Goal: Task Accomplishment & Management: Use online tool/utility

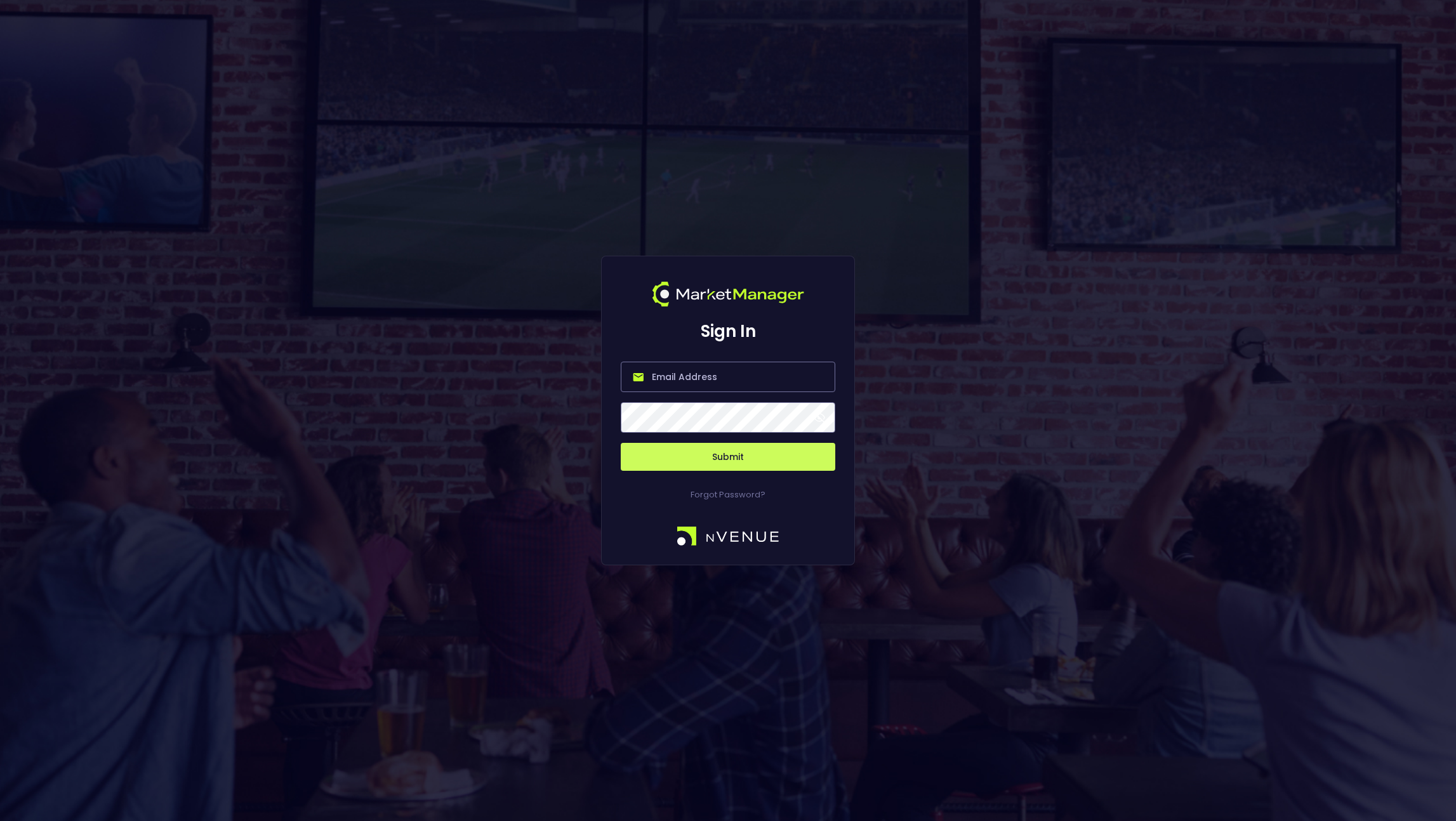
click at [745, 383] on input "email" at bounding box center [728, 377] width 214 height 31
type input "[PERSON_NAME][EMAIL_ADDRESS][DOMAIN_NAME]"
click at [669, 463] on button "Submit" at bounding box center [728, 457] width 214 height 28
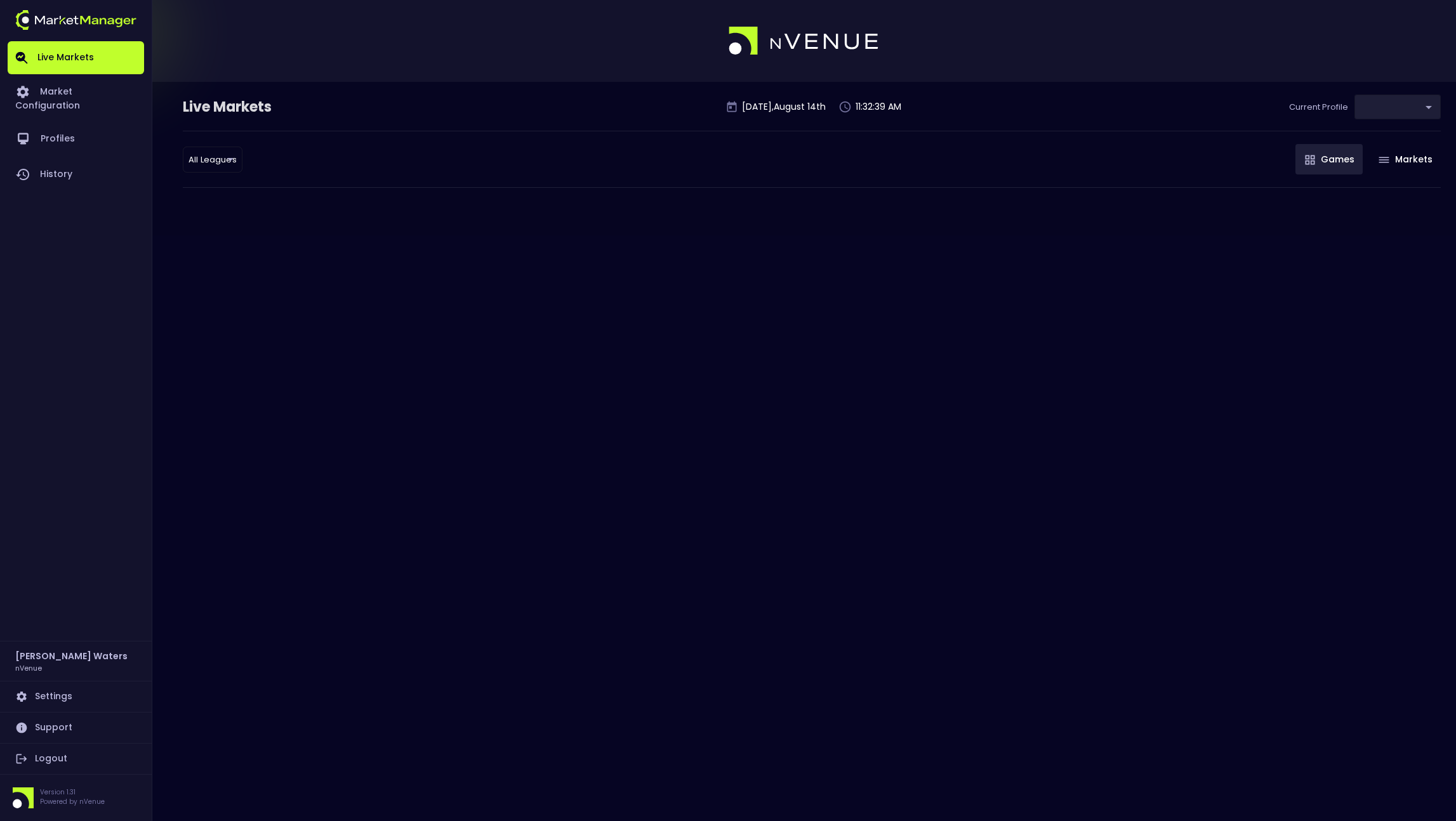
type input "0d810fa5-e353-4d9c-b11d-31f095cae871"
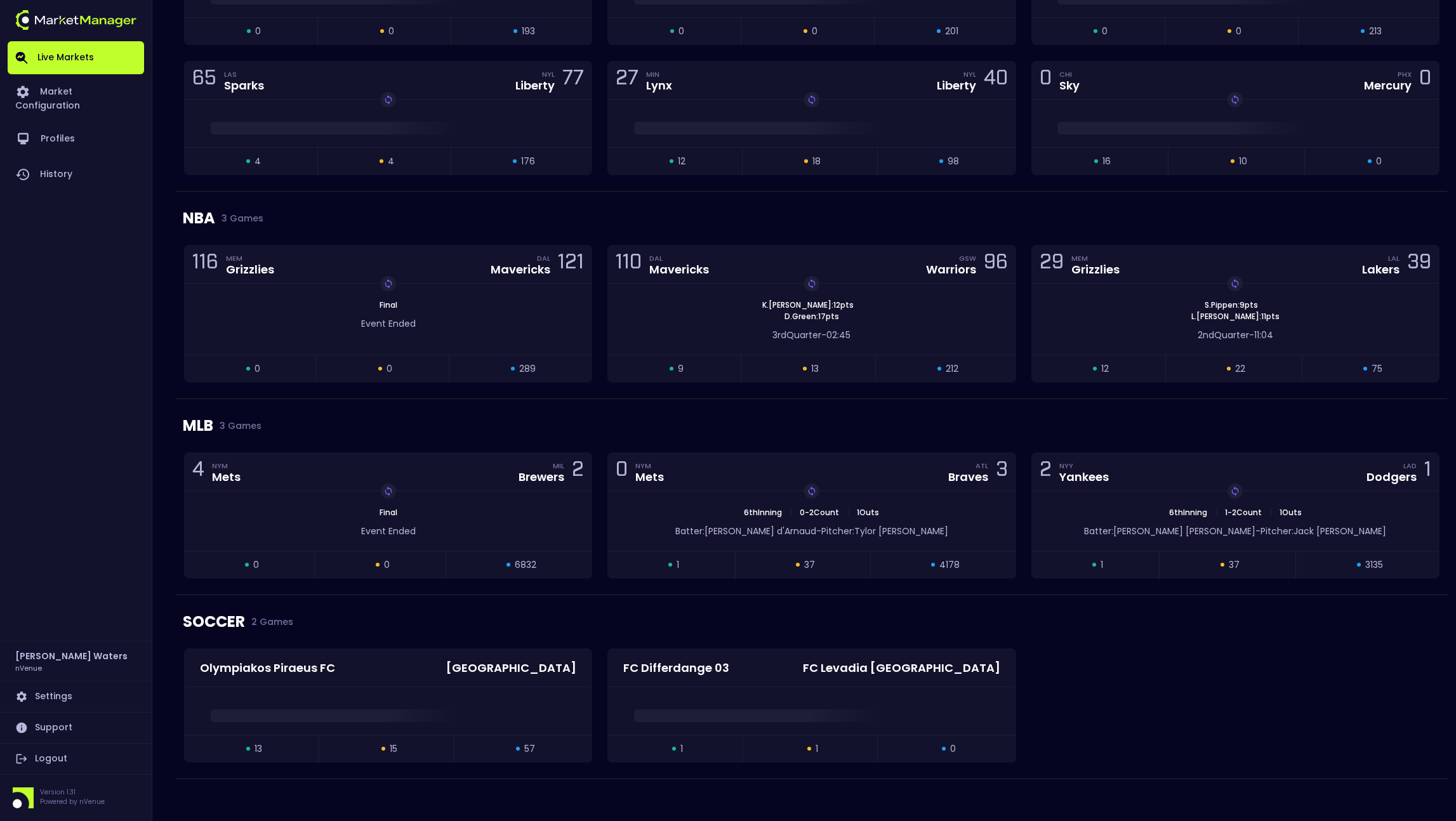
scroll to position [947, 0]
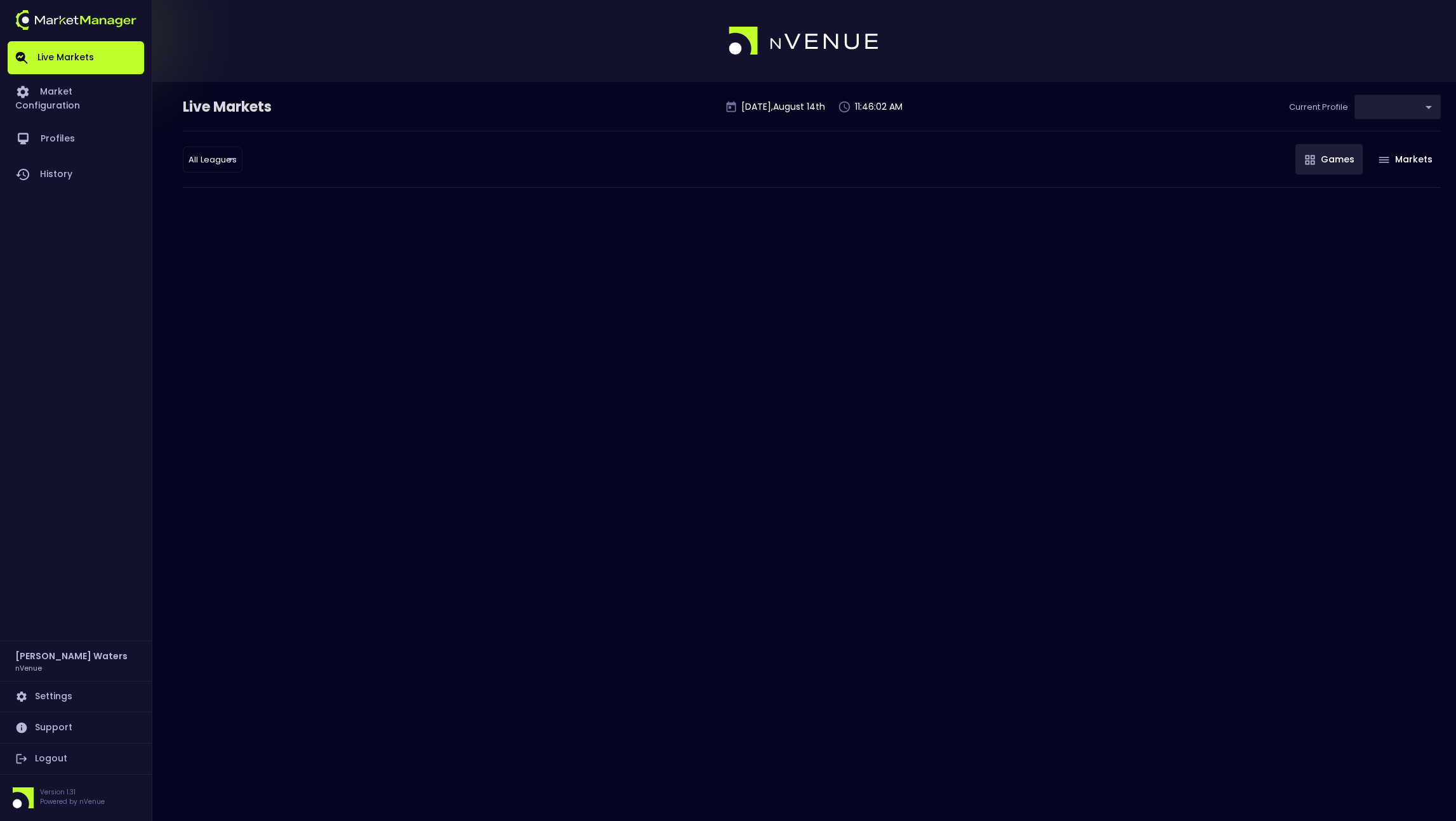
type input "0d810fa5-e353-4d9c-b11d-31f095cae871"
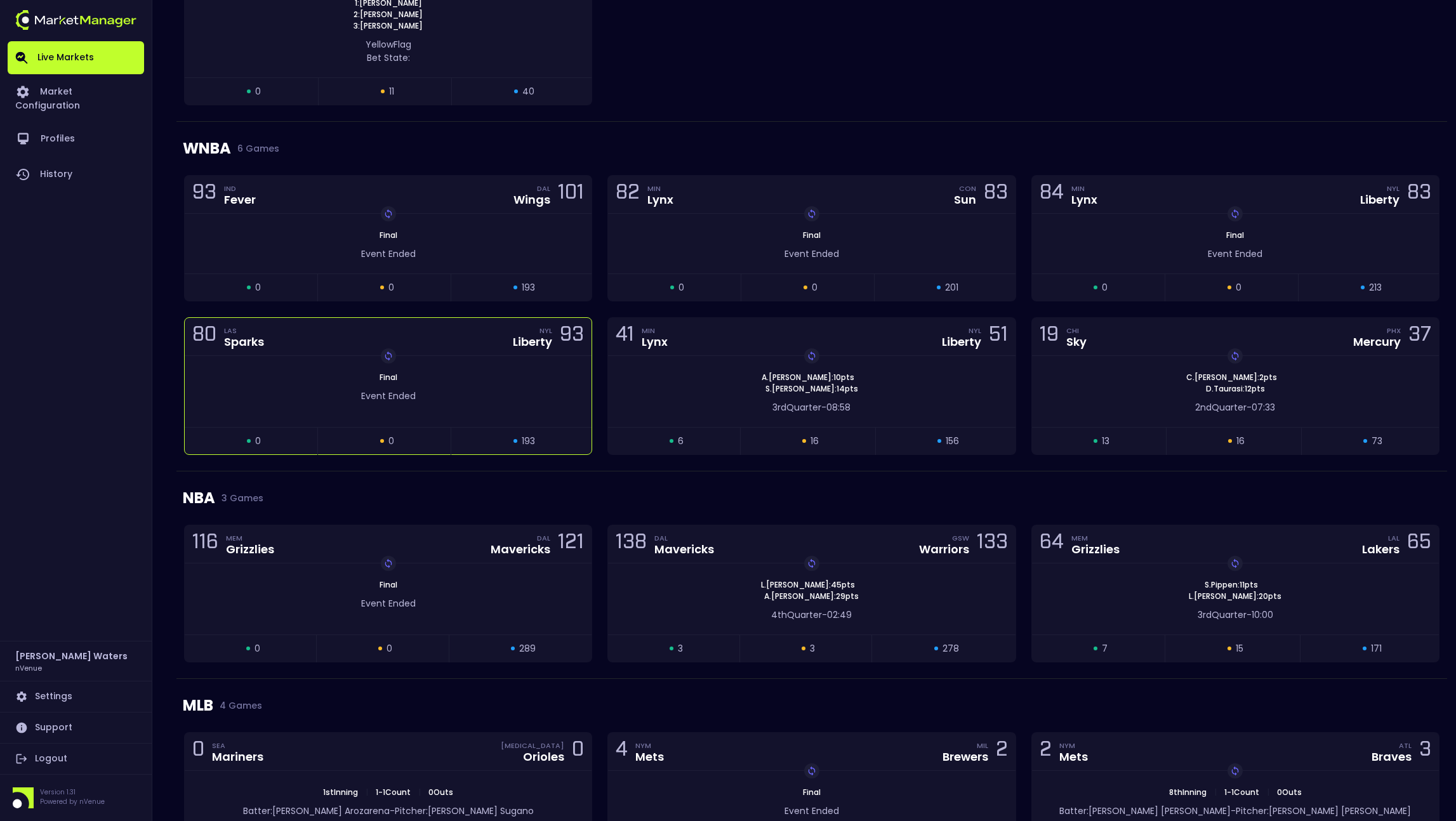
scroll to position [1170, 0]
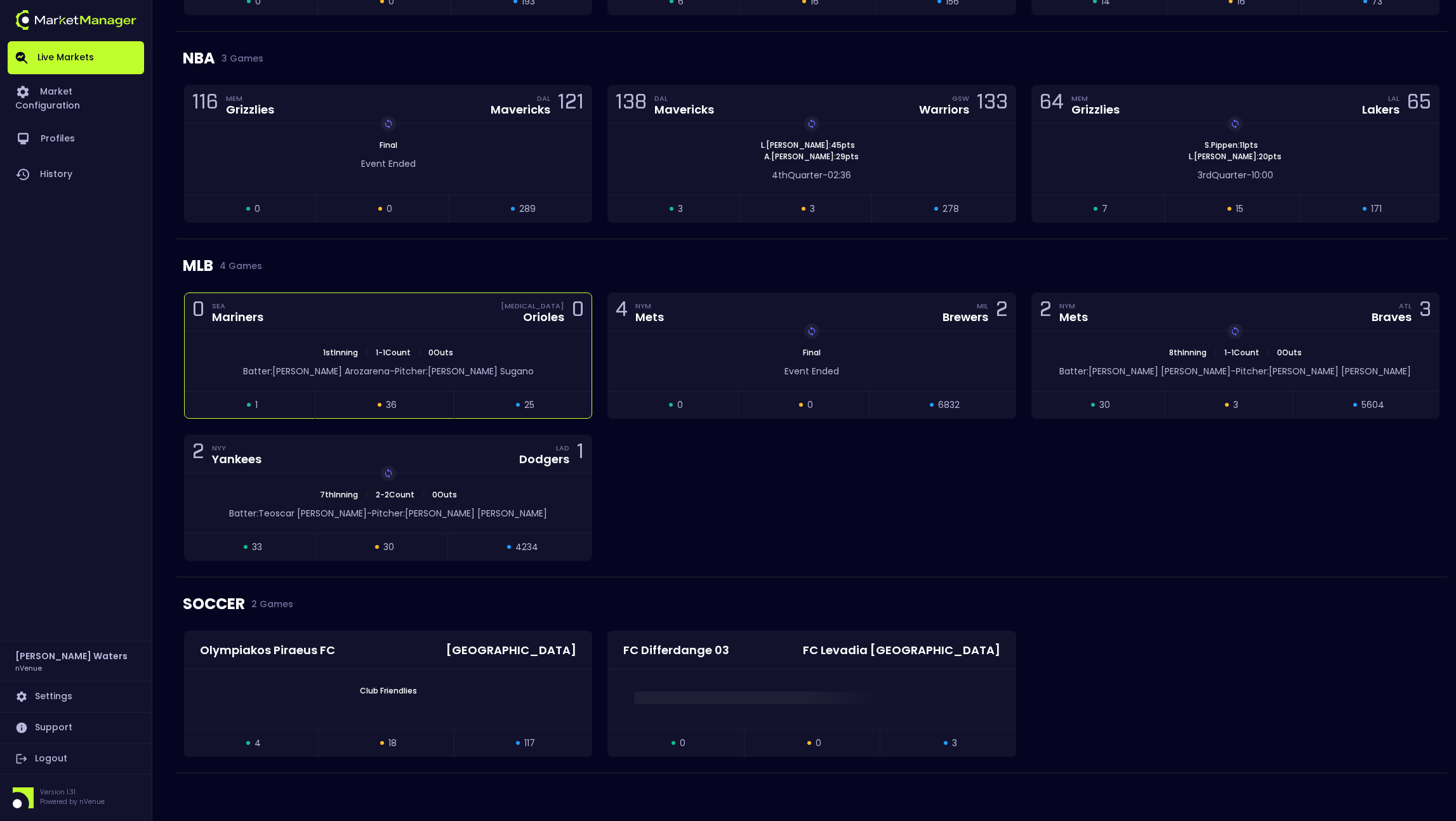
click at [430, 319] on div "0 SEA Mariners BAL Orioles 0" at bounding box center [388, 312] width 407 height 38
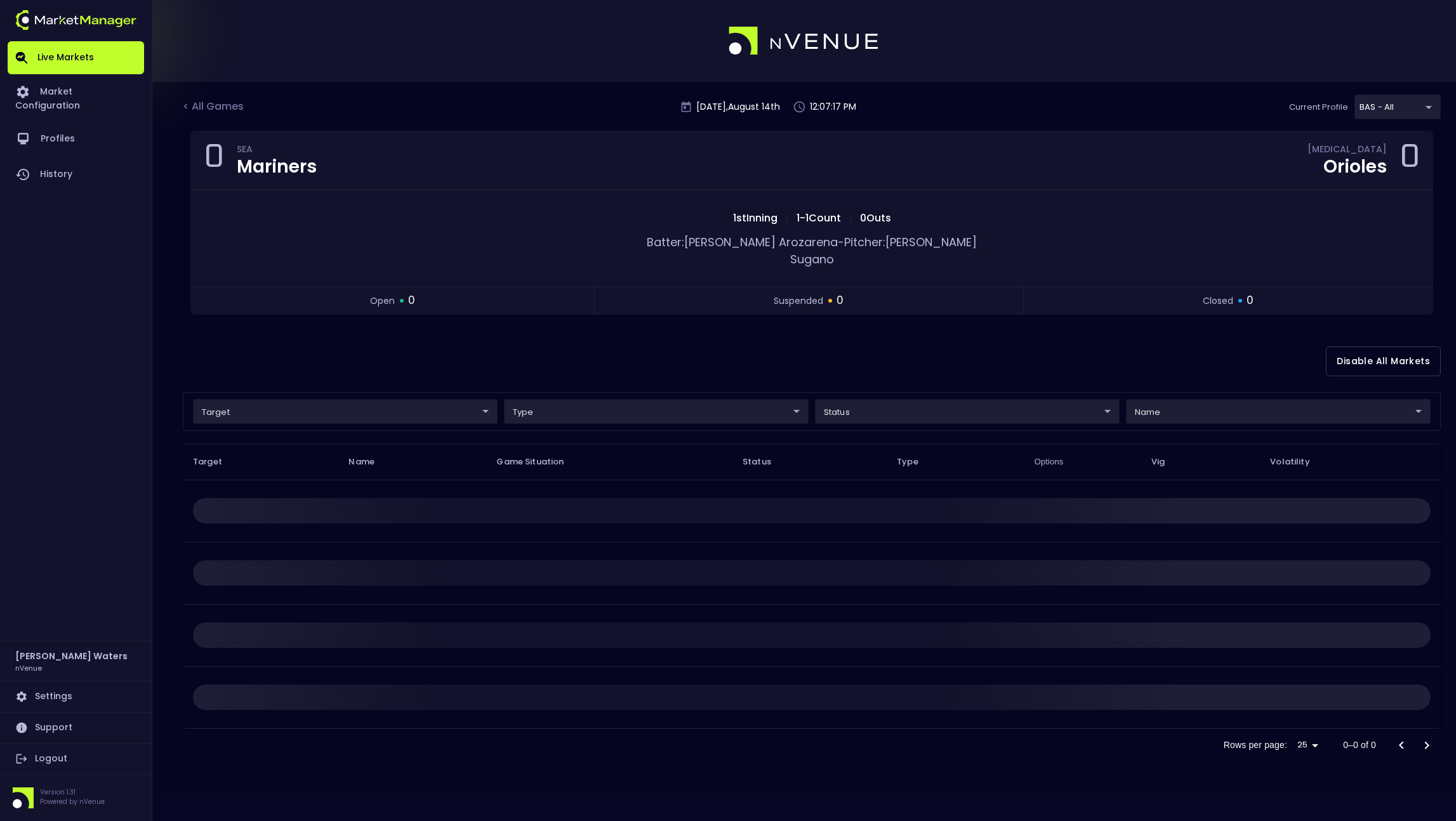
scroll to position [0, 0]
